Goal: Task Accomplishment & Management: Use online tool/utility

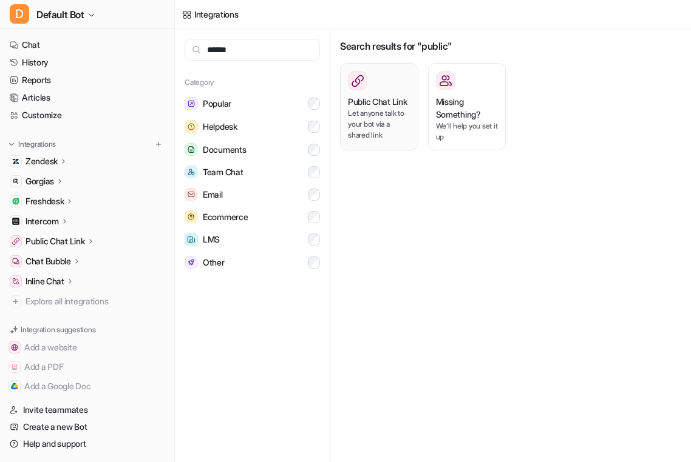
type input "******"
click at [375, 122] on p "Let anyone talk to your bot via a shared link" at bounding box center [379, 124] width 63 height 33
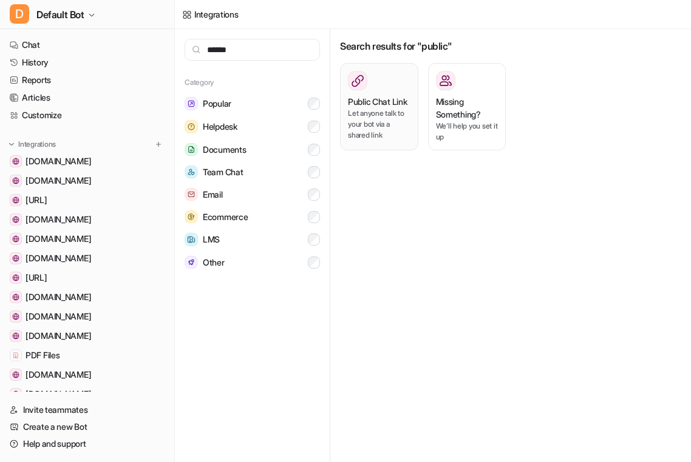
click at [375, 122] on p "Let anyone talk to your bot via a shared link" at bounding box center [379, 124] width 63 height 33
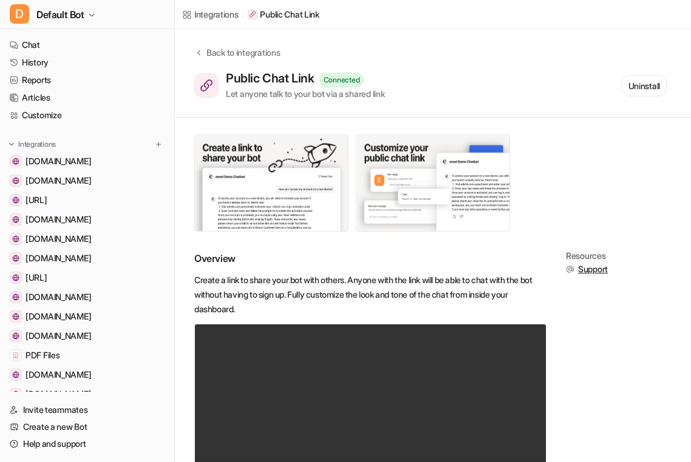
click at [579, 85] on div "Public Chat Link Connected Let anyone talk to your bot via a shared link Uninst…" at bounding box center [430, 85] width 472 height 29
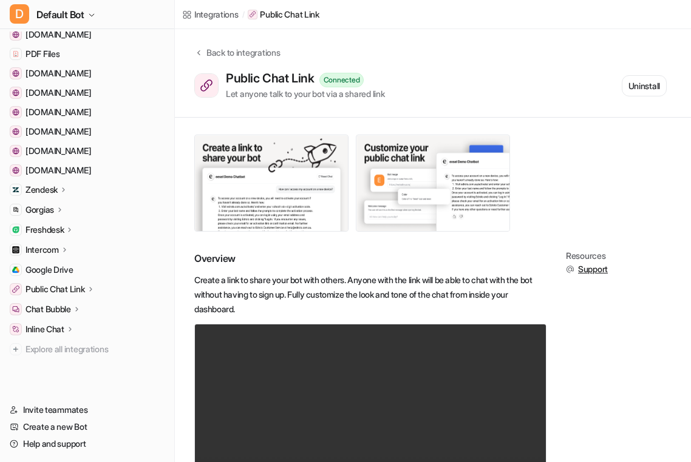
click at [67, 289] on p "Public Chat Link" at bounding box center [54, 289] width 59 height 12
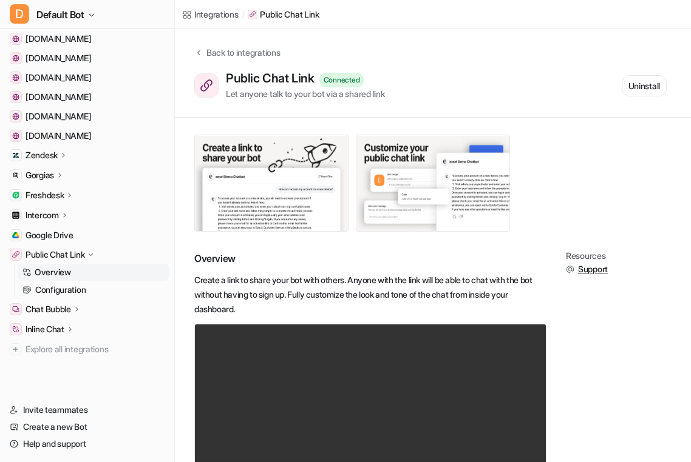
click at [67, 289] on p "Configuration" at bounding box center [60, 290] width 50 height 12
click at [77, 291] on p "Configuration" at bounding box center [60, 290] width 50 height 12
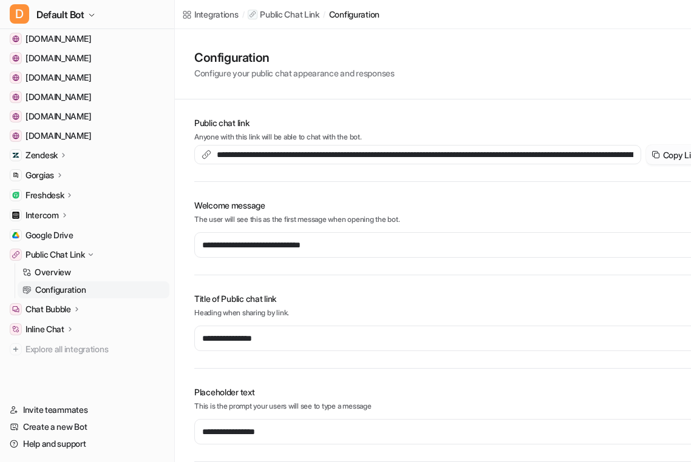
click at [663, 157] on button "Copy Link" at bounding box center [675, 154] width 59 height 19
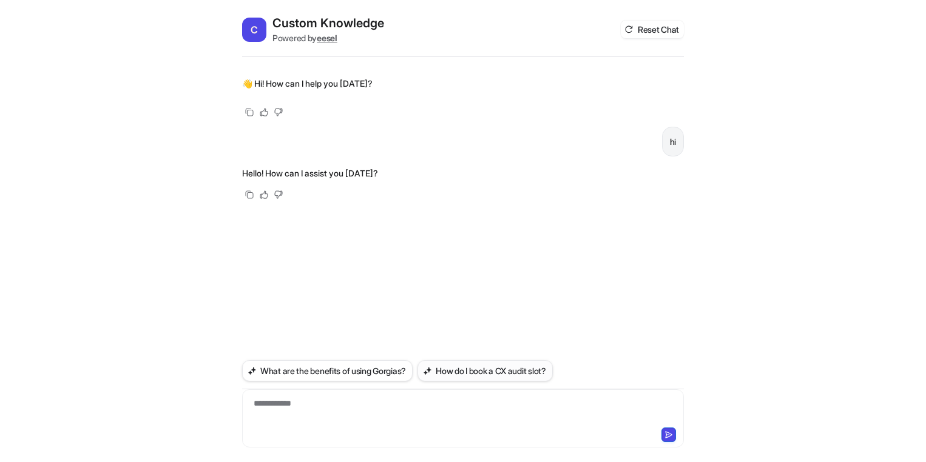
click at [455, 373] on button "How do I book a CX audit slot?" at bounding box center [485, 370] width 135 height 21
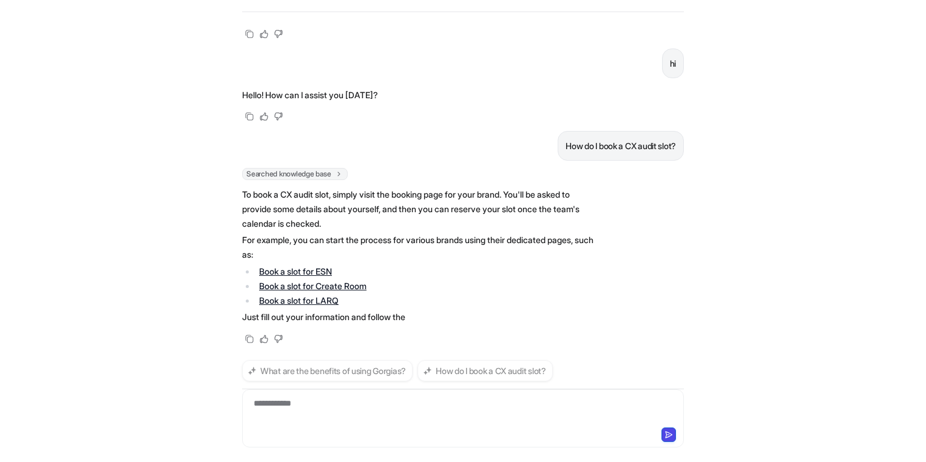
scroll to position [48, 0]
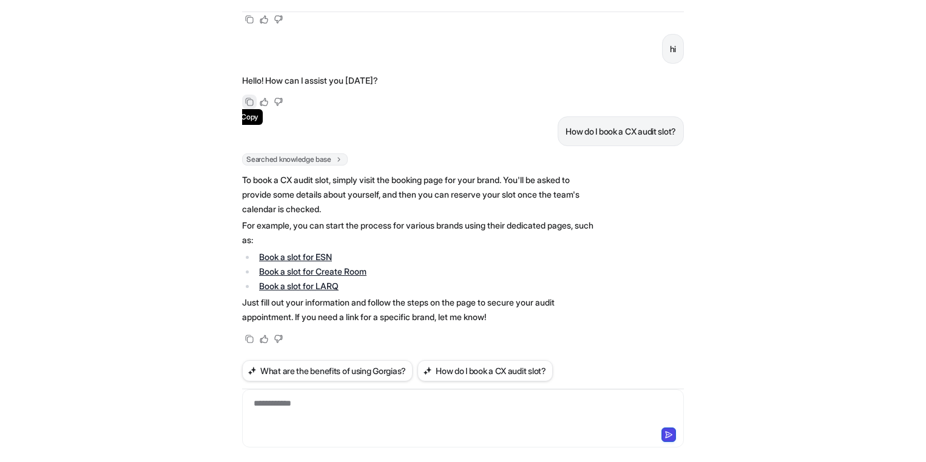
click at [248, 105] on icon at bounding box center [250, 103] width 7 height 7
